Goal: Information Seeking & Learning: Learn about a topic

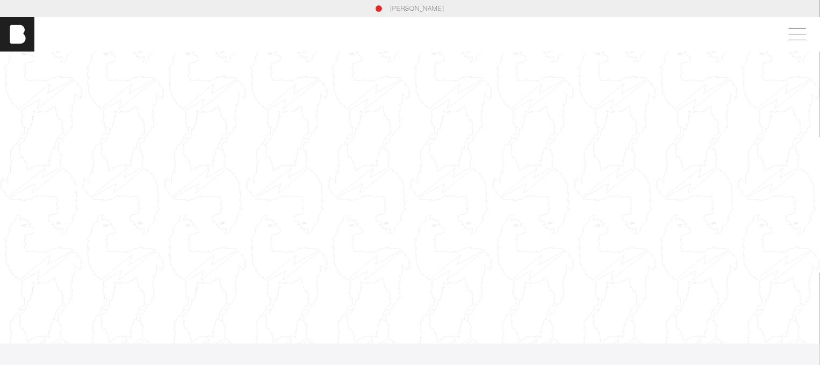
click at [446, 108] on div at bounding box center [410, 197] width 820 height 461
click at [799, 30] on span at bounding box center [795, 34] width 25 height 19
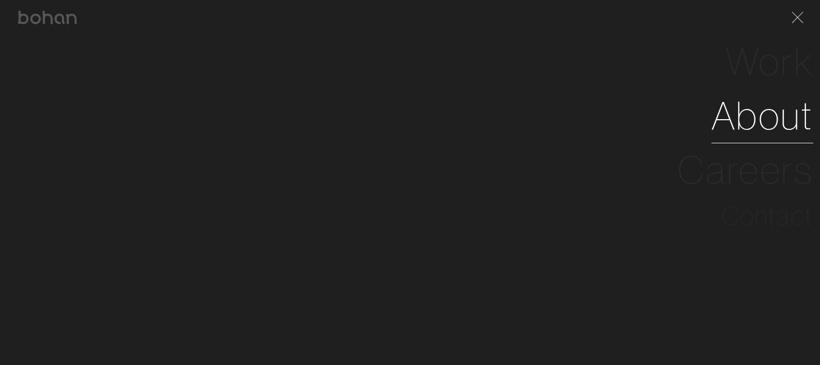
click at [776, 120] on link "About" at bounding box center [762, 116] width 102 height 54
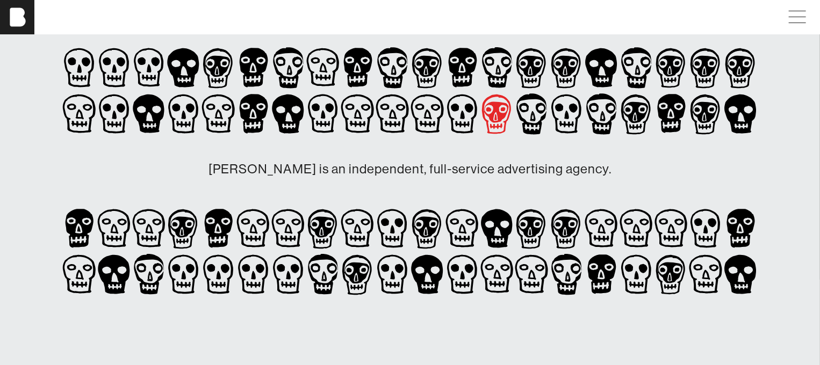
scroll to position [88, 0]
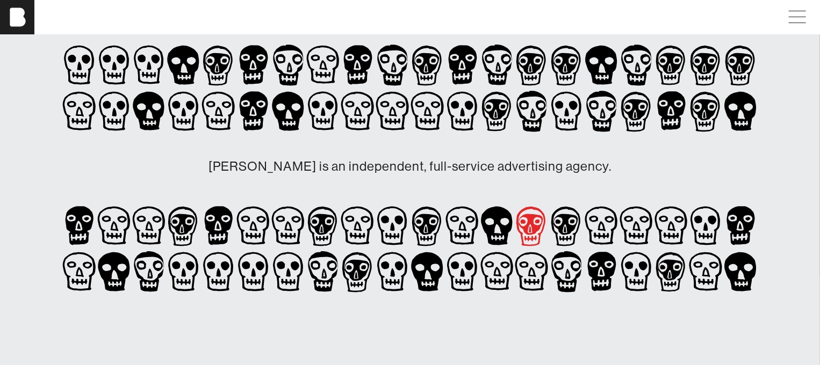
click at [535, 237] on icon at bounding box center [531, 226] width 35 height 46
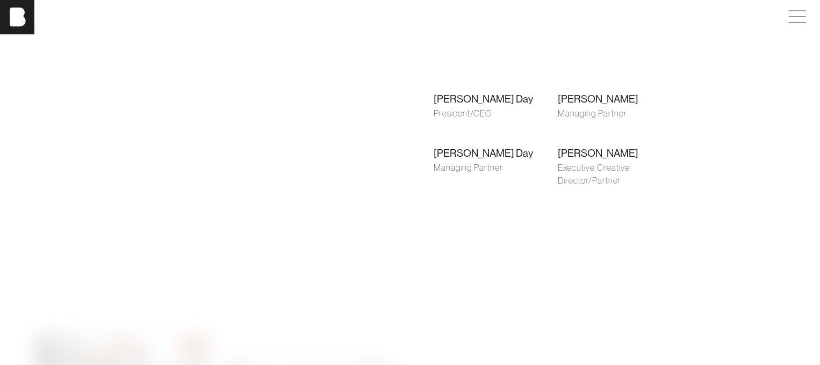
scroll to position [819, 0]
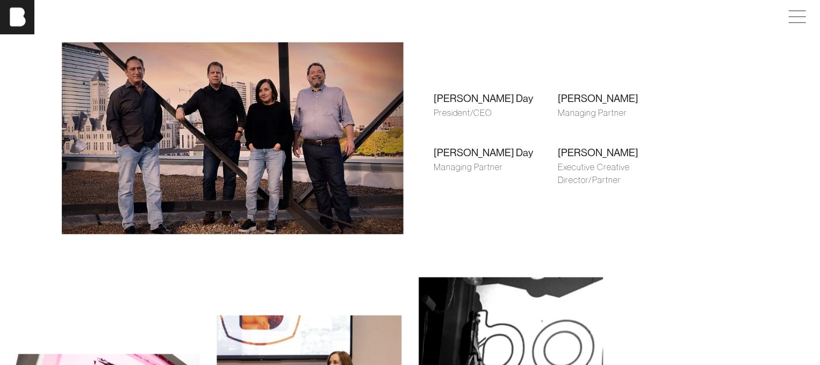
drag, startPoint x: 535, startPoint y: 237, endPoint x: 460, endPoint y: 257, distance: 77.8
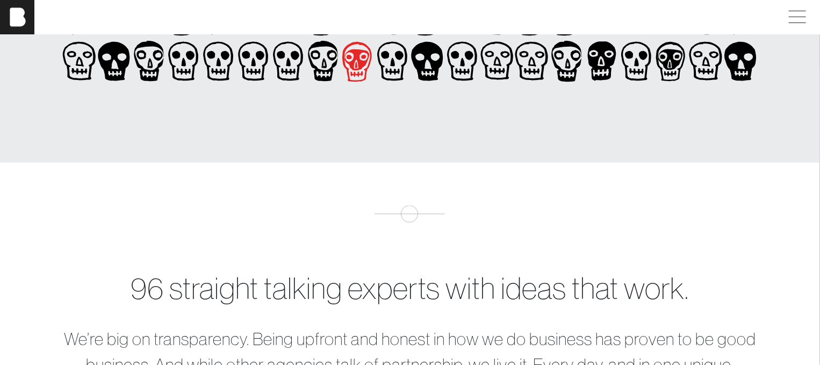
scroll to position [0, 0]
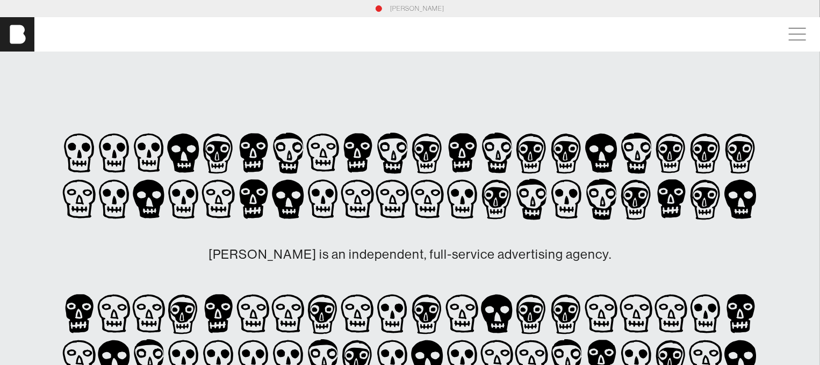
click at [430, 13] on section "[PERSON_NAME]" at bounding box center [410, 8] width 820 height 17
click at [430, 6] on link "[PERSON_NAME]" at bounding box center [417, 9] width 54 height 10
click at [801, 32] on span at bounding box center [795, 34] width 25 height 19
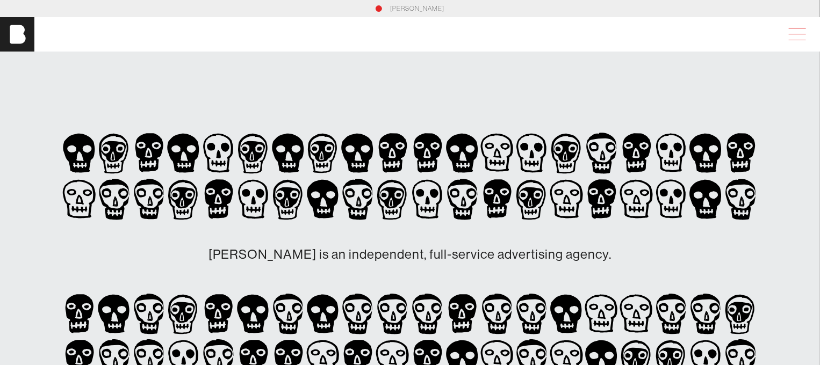
click at [807, 35] on span at bounding box center [795, 34] width 25 height 19
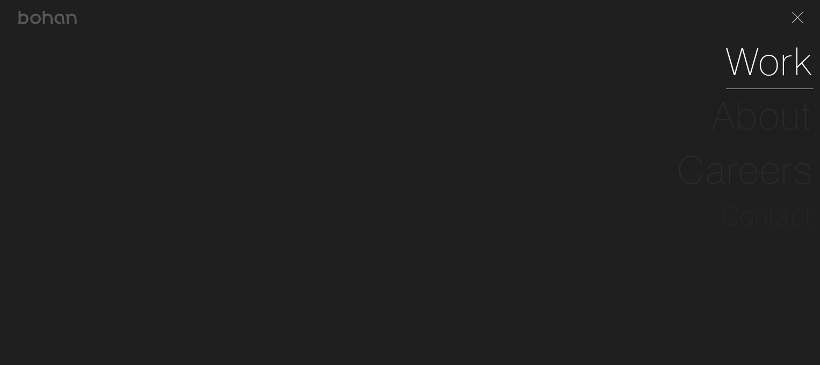
click at [782, 73] on link "Work" at bounding box center [770, 61] width 88 height 54
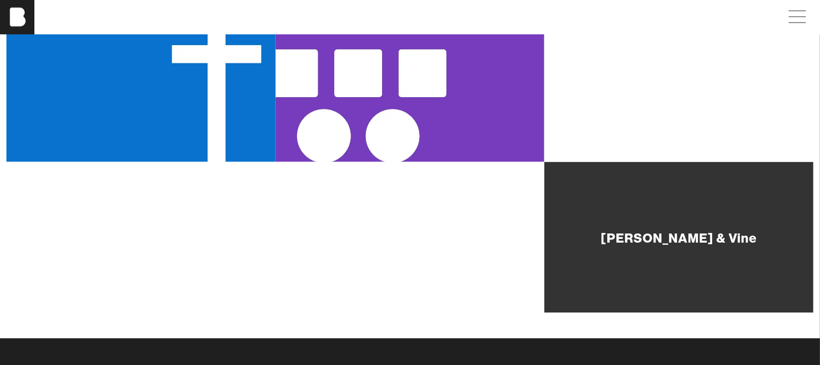
scroll to position [768, 0]
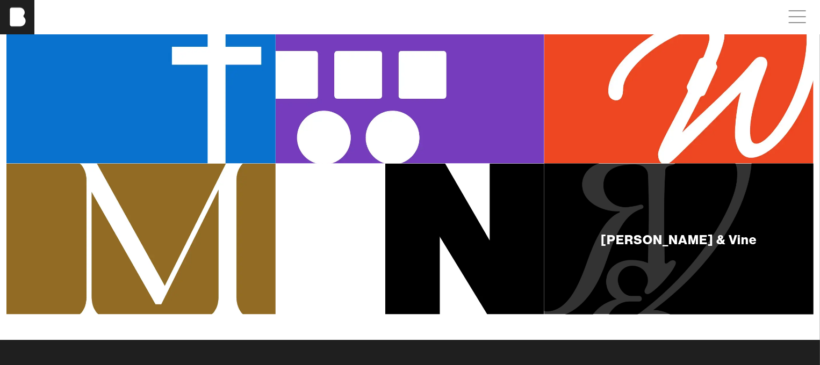
click at [638, 225] on div "[PERSON_NAME] & Vine" at bounding box center [678, 239] width 269 height 151
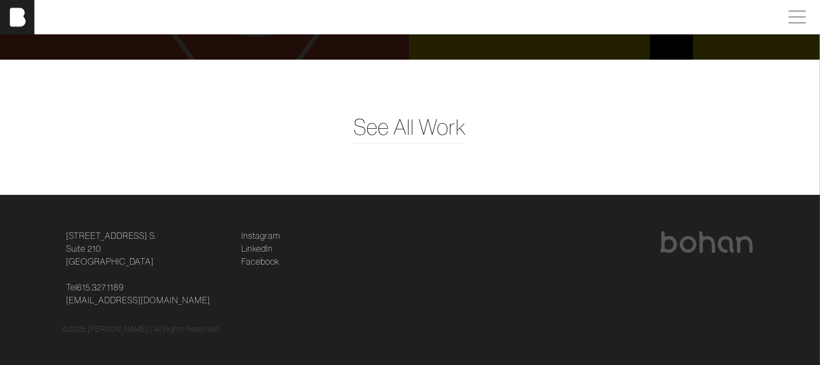
scroll to position [3783, 0]
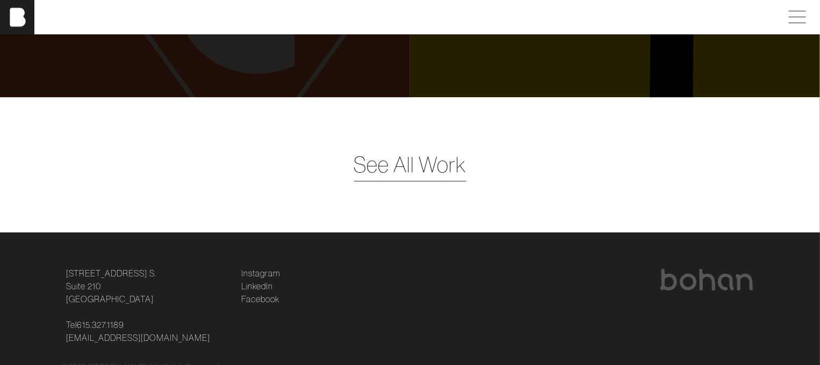
click at [430, 150] on span "See All Work" at bounding box center [410, 165] width 112 height 32
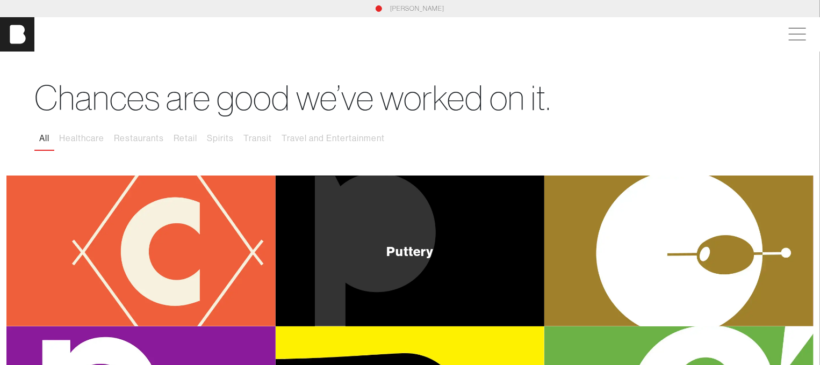
click at [431, 251] on div "Puttery" at bounding box center [409, 251] width 47 height 13
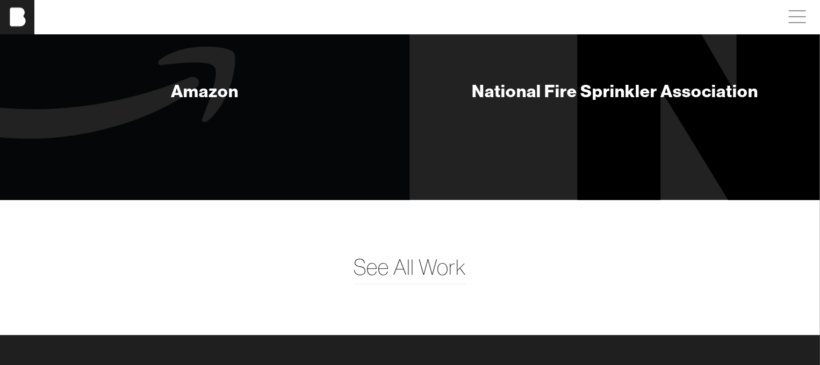
scroll to position [4903, 0]
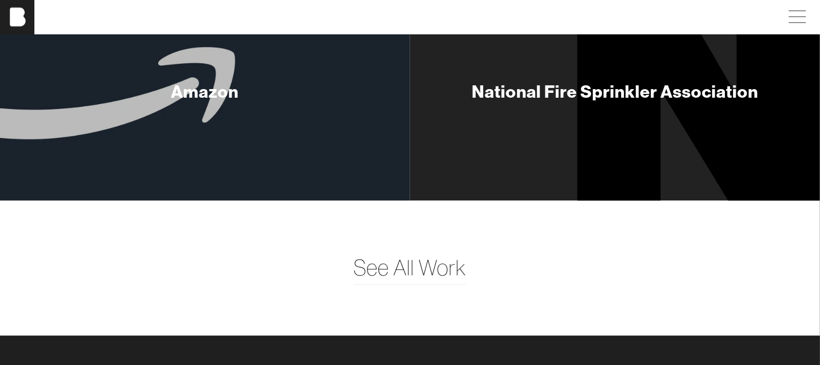
click at [205, 96] on div "Amazon" at bounding box center [205, 91] width 68 height 21
